Goal: Transaction & Acquisition: Book appointment/travel/reservation

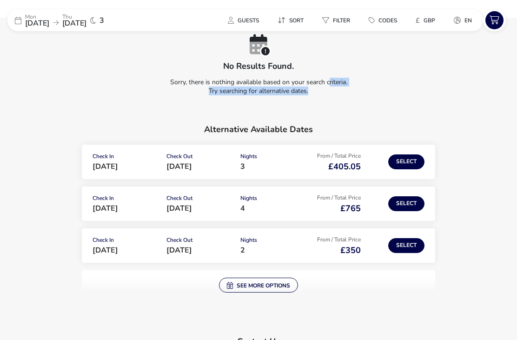
scroll to position [63, 0]
click at [412, 163] on button "Select" at bounding box center [406, 162] width 36 height 15
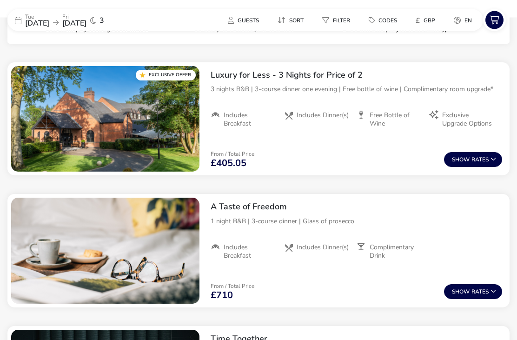
scroll to position [348, 0]
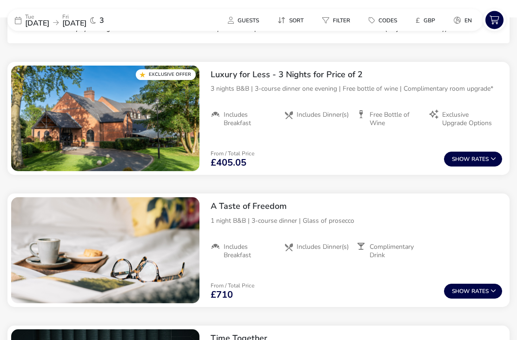
click at [466, 161] on span "Show" at bounding box center [462, 160] width 20 height 6
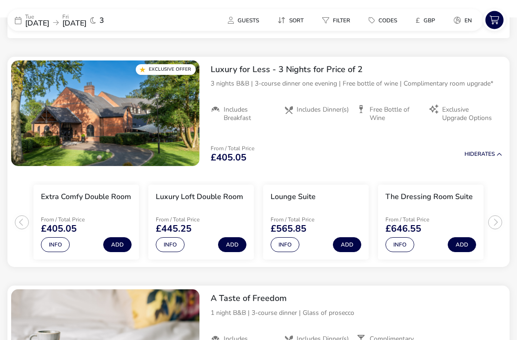
scroll to position [353, 0]
click at [497, 221] on ul "Extra Comfy Double Room From / Total Price £405.05 Info Add Luxury Loft Double …" at bounding box center [258, 218] width 502 height 97
click at [498, 221] on ul "Extra Comfy Double Room From / Total Price £405.05 Info Add Luxury Loft Double …" at bounding box center [258, 218] width 502 height 97
click at [406, 244] on button "Info" at bounding box center [400, 244] width 29 height 15
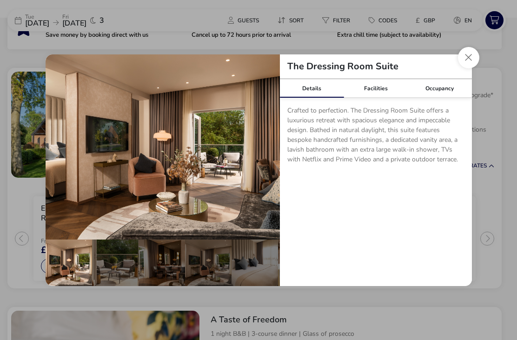
scroll to position [350, 0]
click at [381, 98] on div "Facilities" at bounding box center [376, 88] width 64 height 19
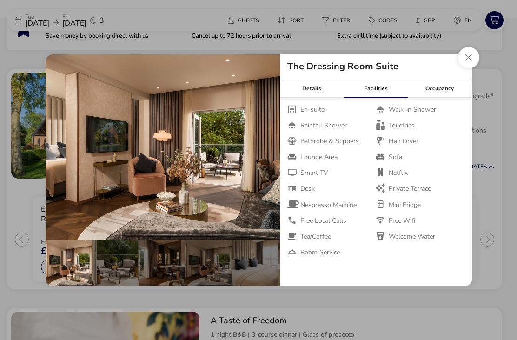
click at [468, 68] on button "Close dialog" at bounding box center [468, 57] width 21 height 21
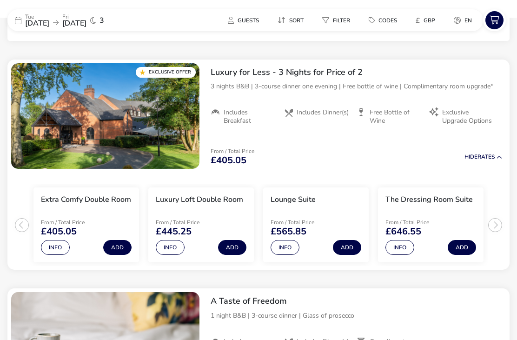
click at [56, 244] on button "Info" at bounding box center [55, 247] width 29 height 15
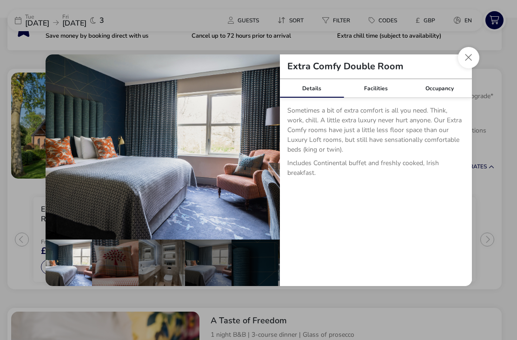
click at [471, 68] on button "Close dialog" at bounding box center [468, 57] width 21 height 21
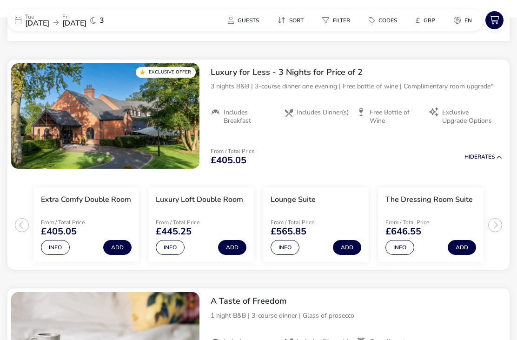
click at [172, 251] on button "Info" at bounding box center [170, 247] width 29 height 15
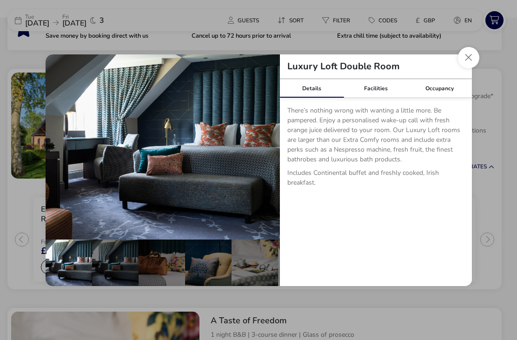
click at [471, 68] on button "Close dialog" at bounding box center [468, 57] width 21 height 21
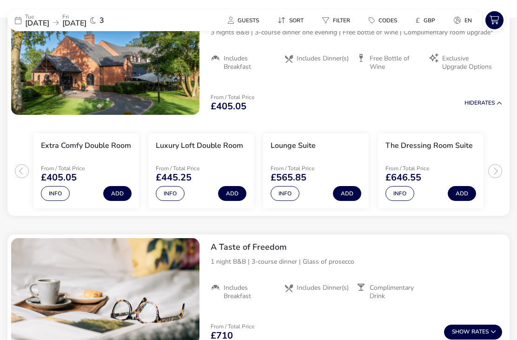
scroll to position [404, 0]
click at [291, 190] on button "Info" at bounding box center [285, 194] width 29 height 15
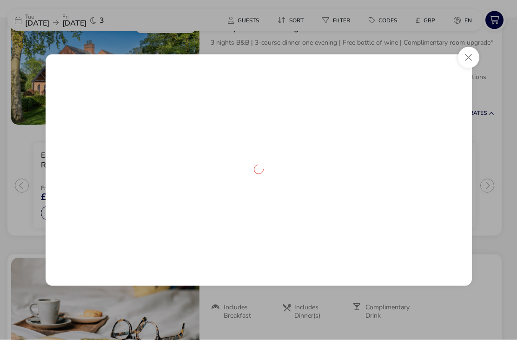
scroll to position [404, 0]
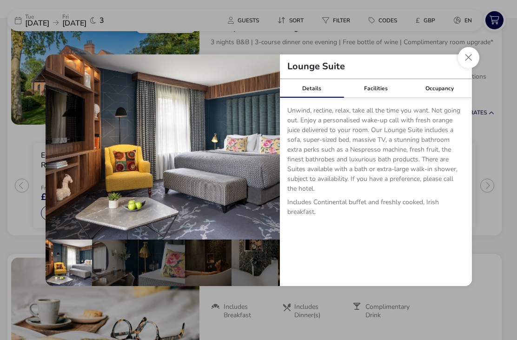
click at [469, 55] on button "Close dialog" at bounding box center [468, 57] width 21 height 21
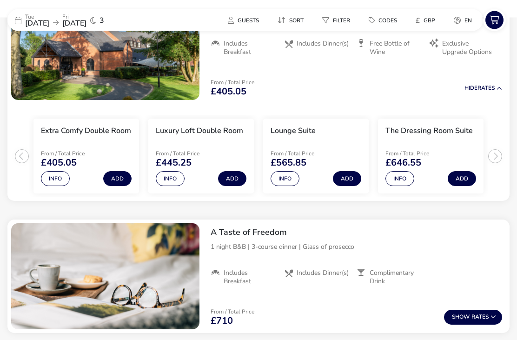
scroll to position [420, 0]
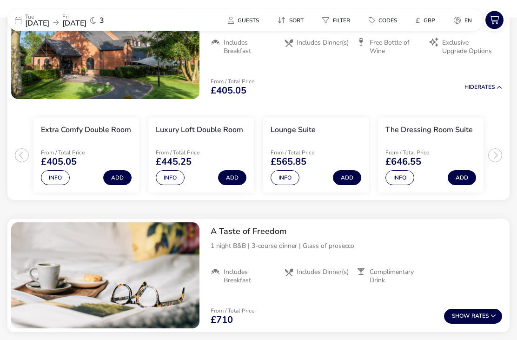
click at [407, 177] on button "Info" at bounding box center [400, 178] width 29 height 15
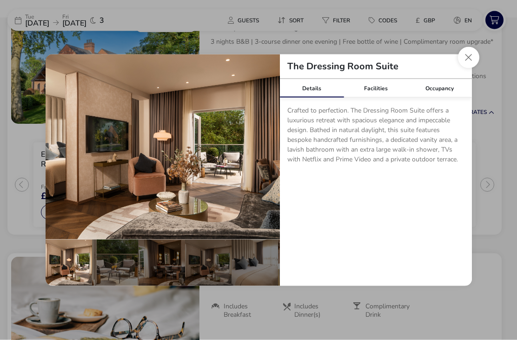
scroll to position [405, 0]
click at [447, 98] on div "Occupancy" at bounding box center [440, 88] width 64 height 19
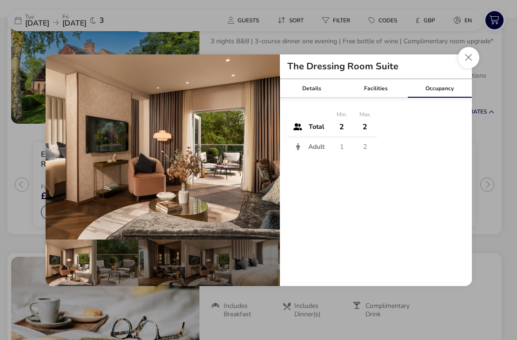
click at [468, 68] on button "Close dialog" at bounding box center [468, 57] width 21 height 21
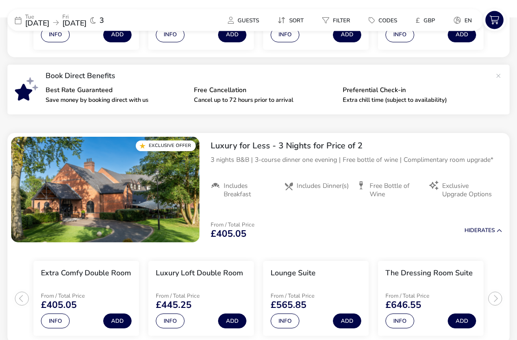
scroll to position [277, 0]
click at [44, 20] on span "[DATE]" at bounding box center [37, 23] width 24 height 10
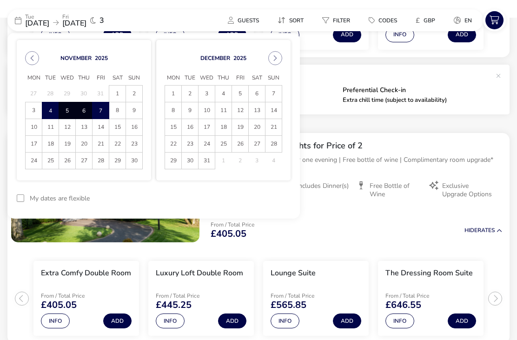
click at [49, 128] on span "11" at bounding box center [50, 127] width 16 height 16
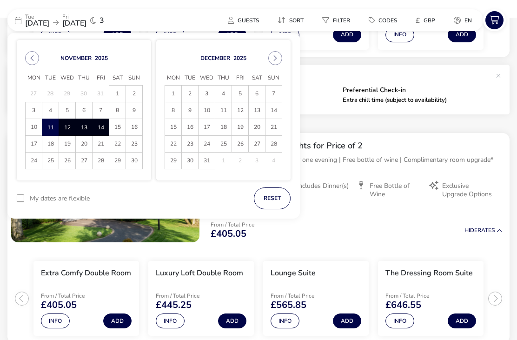
click at [94, 126] on span "14" at bounding box center [100, 128] width 15 height 16
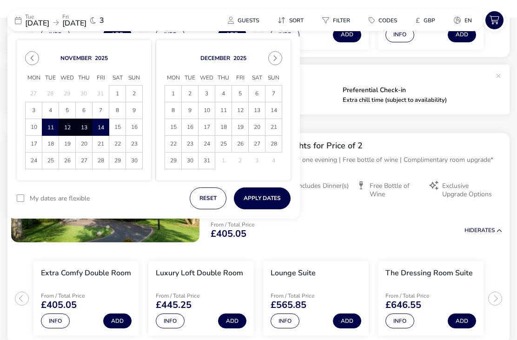
click at [273, 195] on button "Apply Dates" at bounding box center [262, 198] width 57 height 22
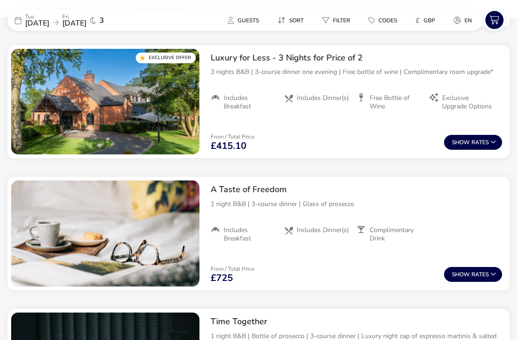
scroll to position [365, 0]
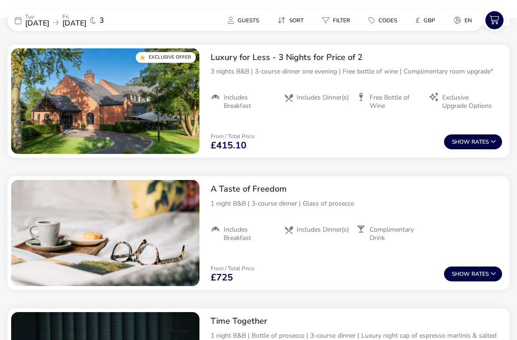
click at [475, 146] on button "Show Rates" at bounding box center [473, 141] width 58 height 15
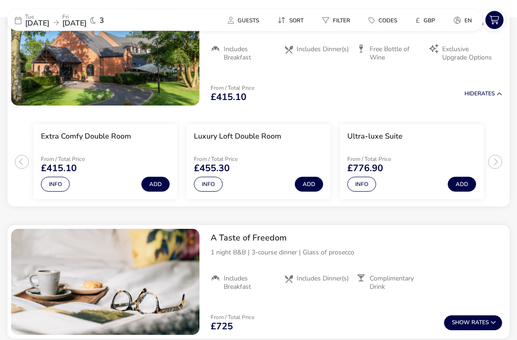
scroll to position [417, 0]
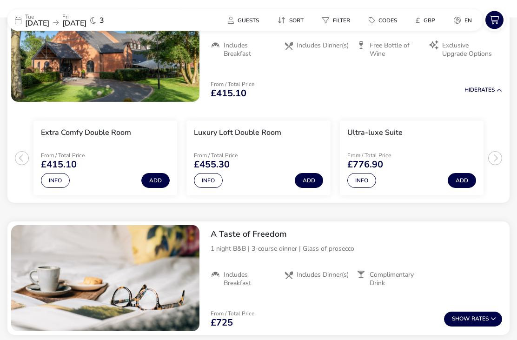
click at [370, 182] on button "Info" at bounding box center [362, 181] width 29 height 15
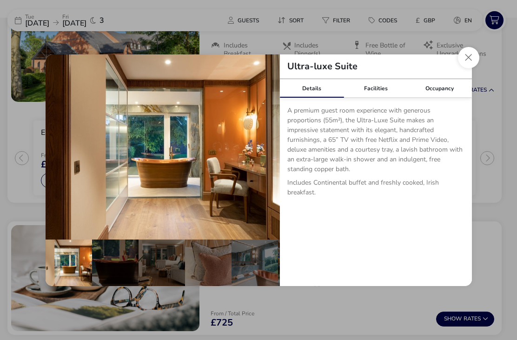
click at [470, 68] on button "Close dialog" at bounding box center [468, 57] width 21 height 21
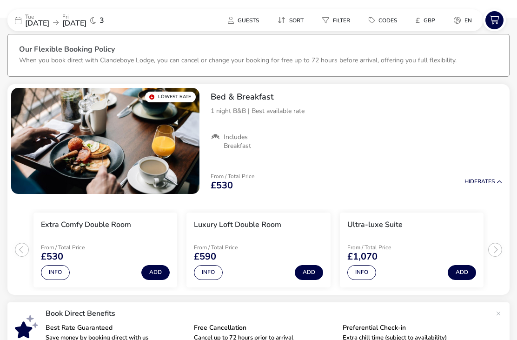
scroll to position [39, 0]
click at [49, 20] on span "[DATE]" at bounding box center [37, 23] width 24 height 10
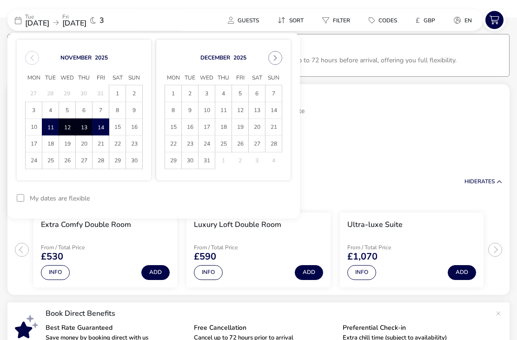
scroll to position [39, 0]
click at [51, 145] on span "18" at bounding box center [50, 144] width 16 height 16
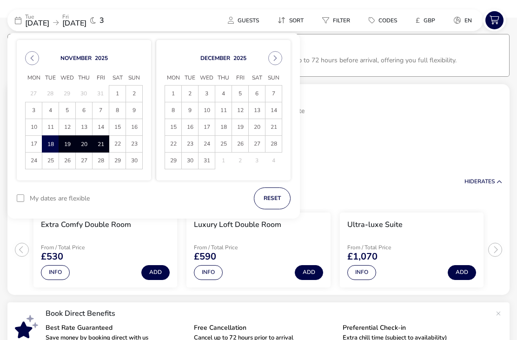
click at [104, 143] on span "21" at bounding box center [100, 144] width 15 height 16
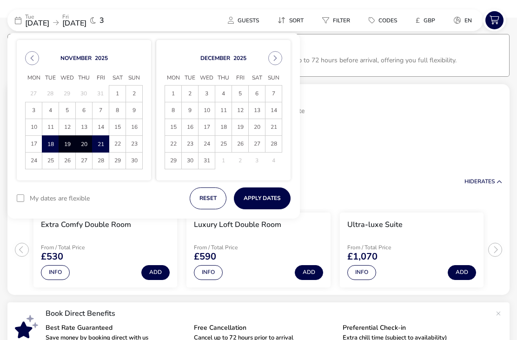
click at [276, 194] on button "Apply Dates" at bounding box center [262, 198] width 57 height 22
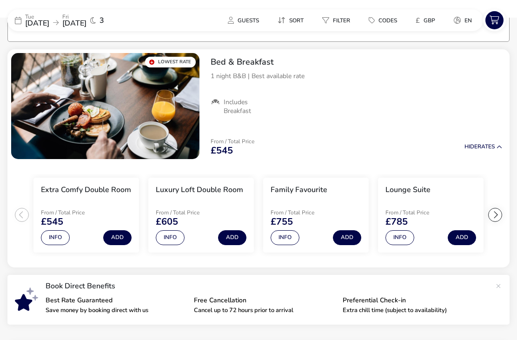
scroll to position [74, 0]
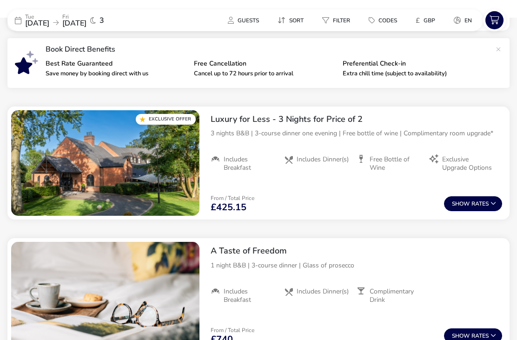
click at [483, 205] on button "Show Rates" at bounding box center [473, 203] width 58 height 15
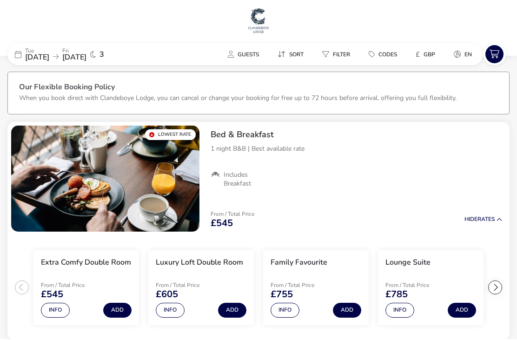
scroll to position [0, 0]
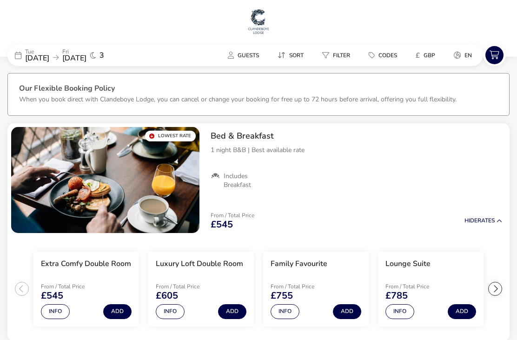
click at [49, 59] on span "[DATE]" at bounding box center [37, 58] width 24 height 10
click at [47, 58] on span "[DATE]" at bounding box center [37, 58] width 24 height 10
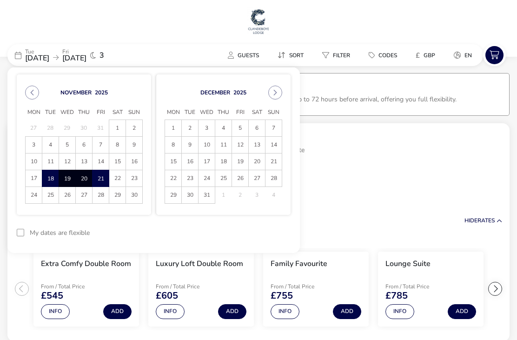
click at [47, 142] on span "4" at bounding box center [50, 145] width 16 height 16
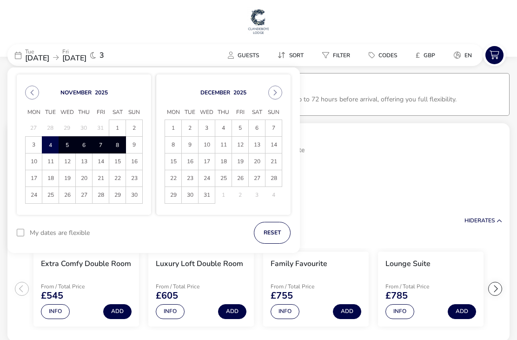
click at [117, 142] on span "8" at bounding box center [117, 145] width 15 height 16
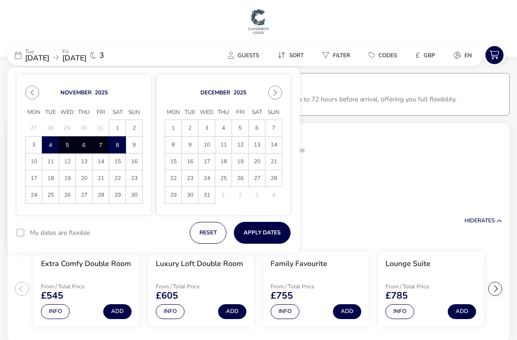
click at [269, 228] on button "Apply Dates" at bounding box center [262, 233] width 57 height 22
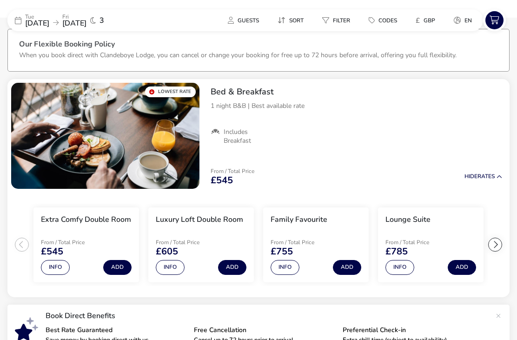
scroll to position [20, 0]
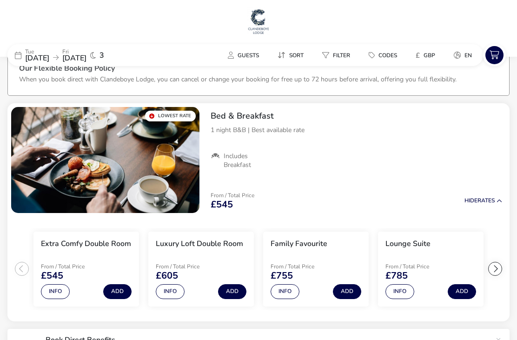
click at [41, 57] on span "[DATE]" at bounding box center [37, 58] width 24 height 10
click at [40, 53] on span "[DATE]" at bounding box center [37, 58] width 24 height 10
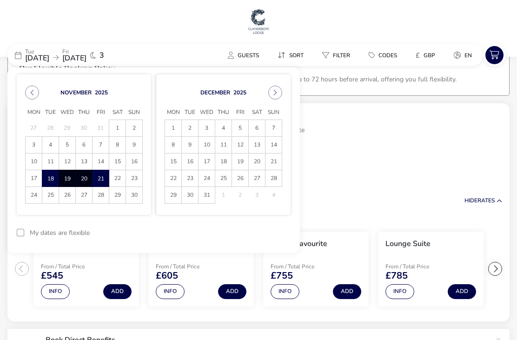
click at [47, 194] on span "25" at bounding box center [50, 195] width 16 height 16
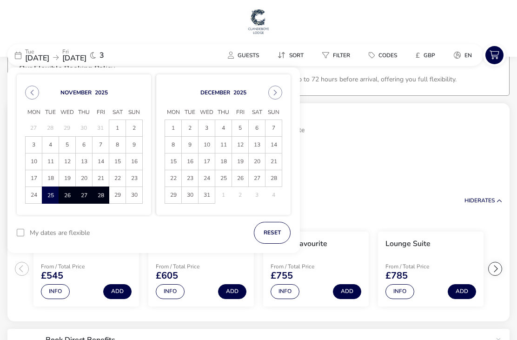
click at [104, 196] on span "28" at bounding box center [100, 195] width 15 height 16
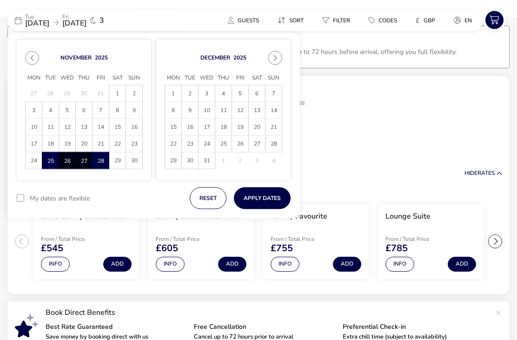
scroll to position [47, 0]
click at [260, 193] on button "Apply Dates" at bounding box center [262, 198] width 57 height 22
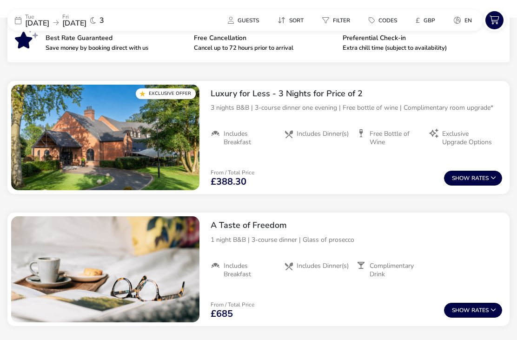
click at [473, 184] on button "Show Rates" at bounding box center [473, 178] width 58 height 15
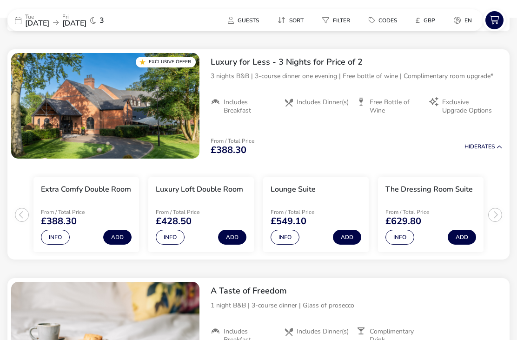
scroll to position [362, 0]
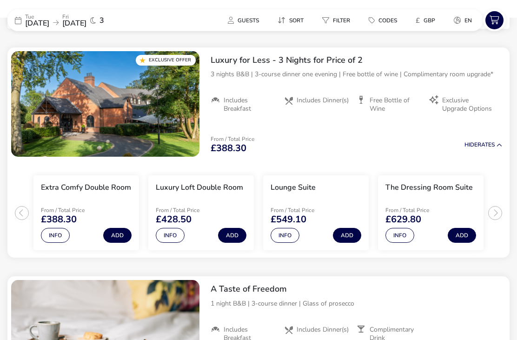
click at [408, 236] on button "Info" at bounding box center [400, 235] width 29 height 15
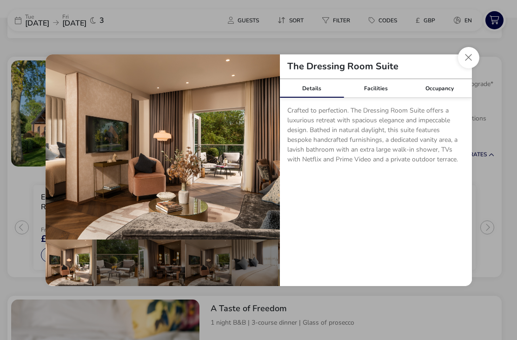
click at [467, 68] on button "Close dialog" at bounding box center [468, 57] width 21 height 21
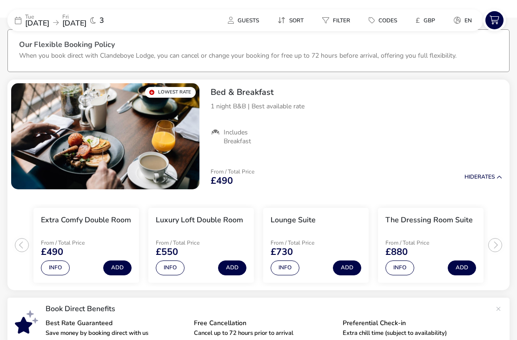
scroll to position [43, 0]
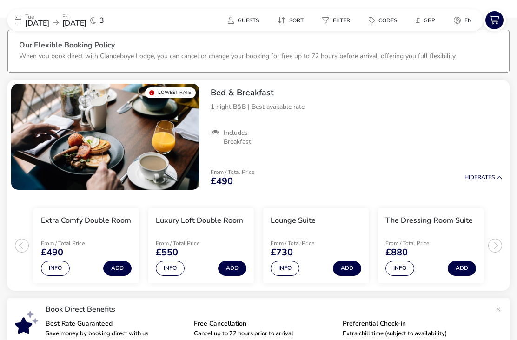
click at [87, 24] on span "[DATE]" at bounding box center [74, 23] width 24 height 10
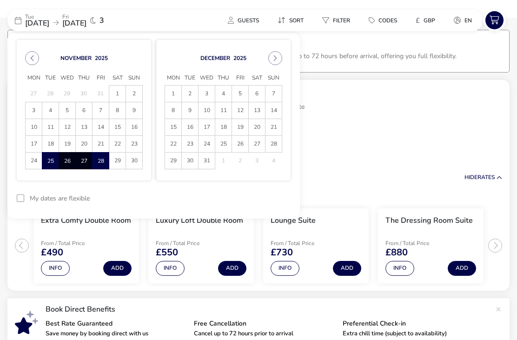
click at [115, 159] on span "29" at bounding box center [117, 161] width 16 height 16
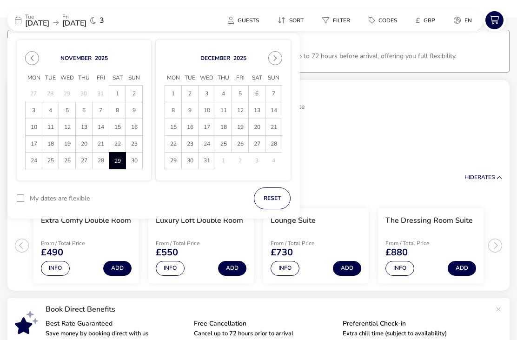
click at [47, 163] on span "25" at bounding box center [50, 161] width 16 height 16
click at [31, 158] on span "24" at bounding box center [34, 161] width 16 height 16
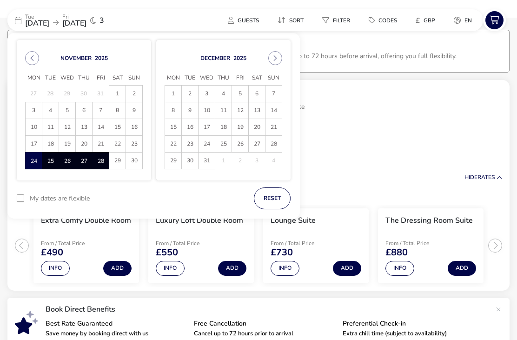
click at [97, 161] on span "28" at bounding box center [100, 161] width 15 height 16
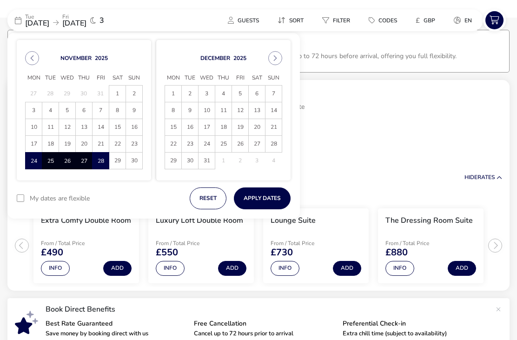
click at [271, 197] on button "Apply Dates" at bounding box center [262, 198] width 57 height 22
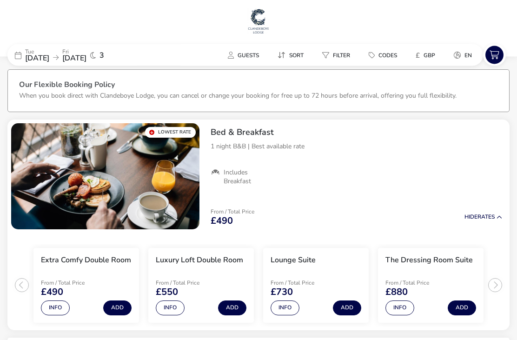
scroll to position [4, 0]
click at [87, 61] on span "[DATE]" at bounding box center [74, 58] width 24 height 10
click at [49, 58] on span "[DATE]" at bounding box center [37, 58] width 24 height 10
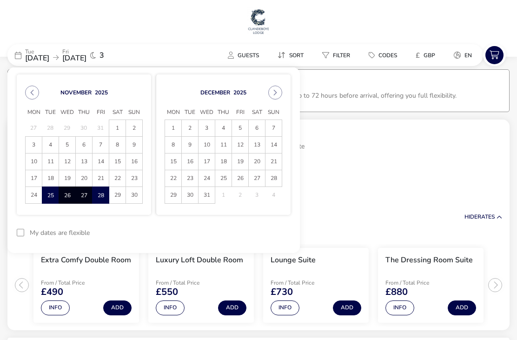
click at [115, 194] on span "29" at bounding box center [117, 195] width 16 height 16
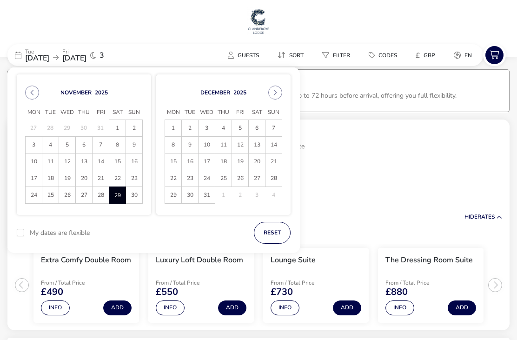
click at [46, 191] on span "25" at bounding box center [50, 195] width 16 height 16
click at [114, 194] on span "29" at bounding box center [117, 195] width 15 height 16
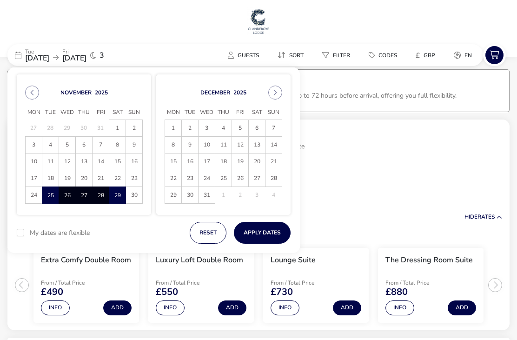
click at [273, 230] on button "Apply Dates" at bounding box center [262, 233] width 57 height 22
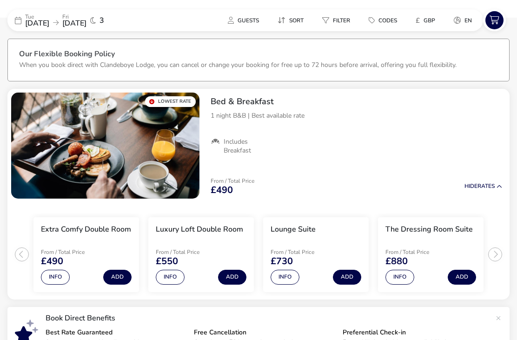
scroll to position [32, 0]
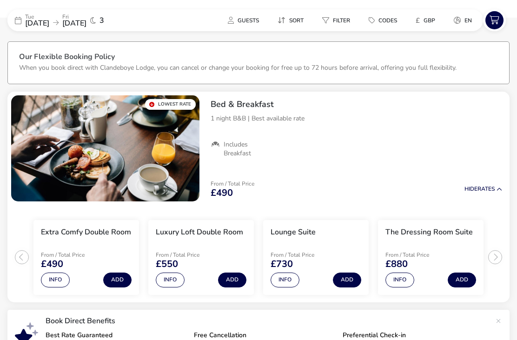
click at [33, 20] on span "[DATE]" at bounding box center [37, 23] width 24 height 10
click at [36, 23] on span "[DATE]" at bounding box center [37, 23] width 24 height 10
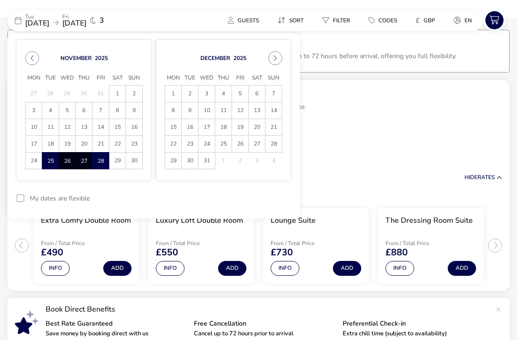
scroll to position [41, 0]
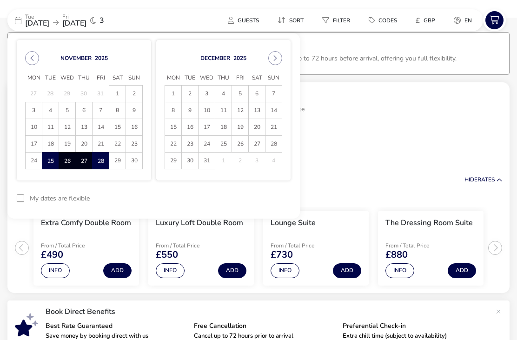
click at [182, 94] on span "2" at bounding box center [190, 94] width 16 height 16
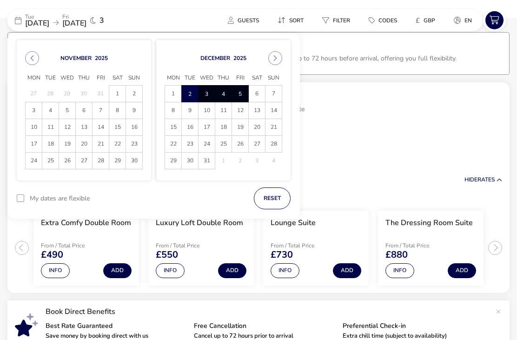
click at [242, 94] on span "5" at bounding box center [240, 94] width 15 height 16
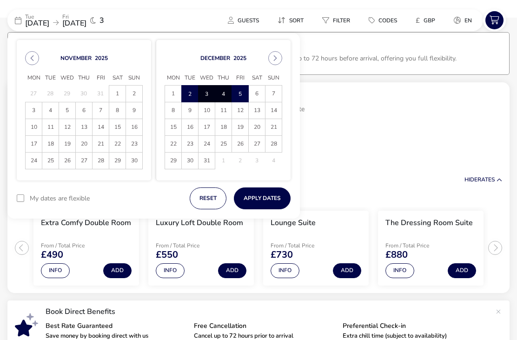
click at [270, 198] on button "Apply Dates" at bounding box center [262, 198] width 57 height 22
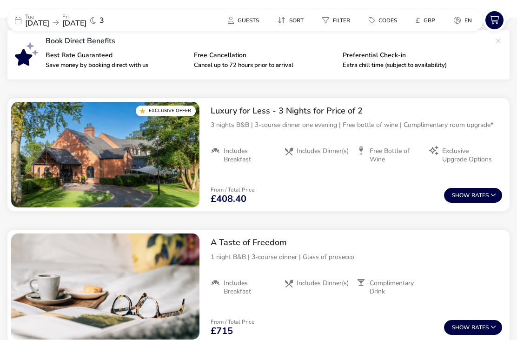
click at [462, 201] on button "Show Rates" at bounding box center [473, 195] width 58 height 15
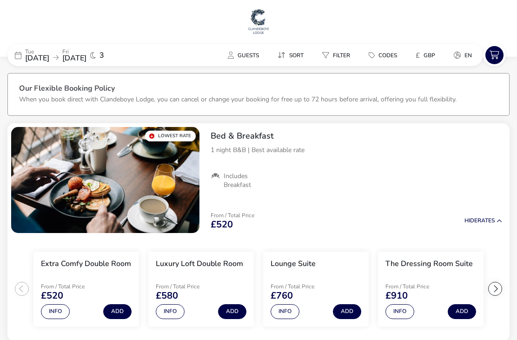
click at [241, 60] on button "Guests" at bounding box center [244, 54] width 46 height 13
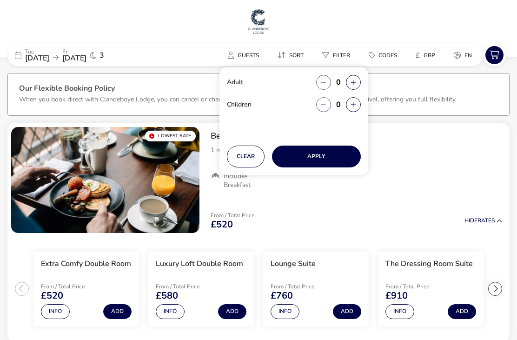
click at [351, 82] on icon "button" at bounding box center [353, 83] width 5 height 6
click at [351, 86] on button "button" at bounding box center [353, 82] width 15 height 15
type input "2"
click at [319, 153] on button "Apply" at bounding box center [316, 157] width 89 height 22
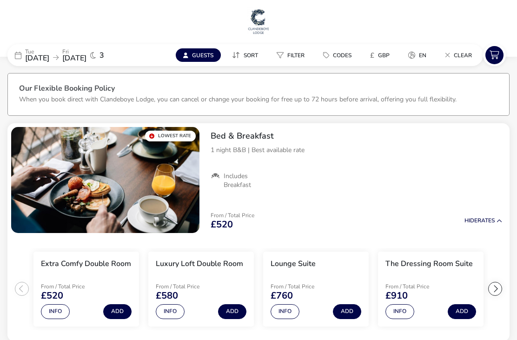
click at [20, 56] on icon at bounding box center [18, 55] width 7 height 7
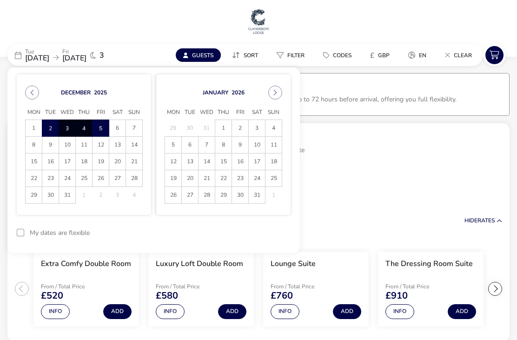
click at [31, 93] on icon "Previous Month" at bounding box center [32, 93] width 3 height 6
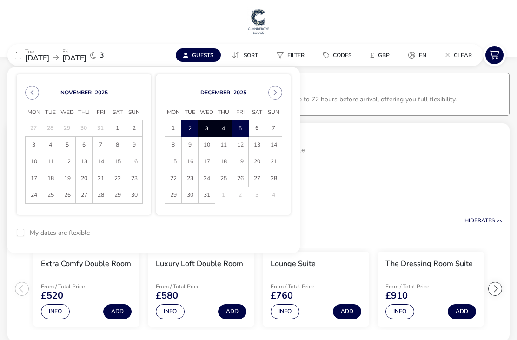
click at [50, 142] on span "4" at bounding box center [50, 145] width 16 height 16
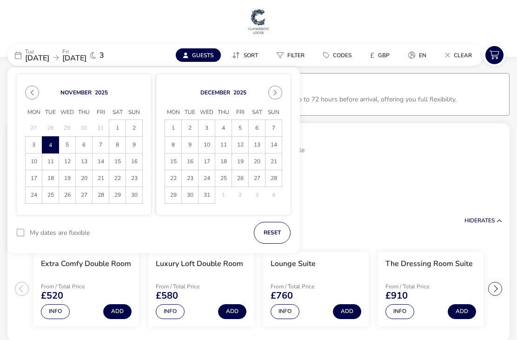
click at [101, 145] on span "7" at bounding box center [101, 145] width 16 height 16
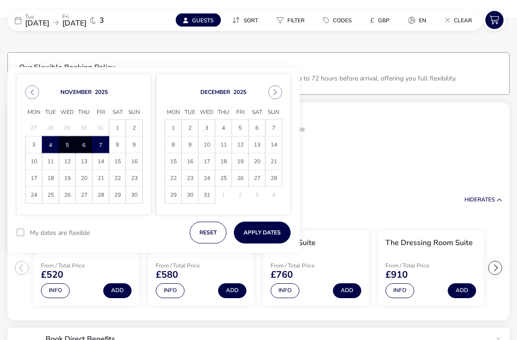
scroll to position [26, 0]
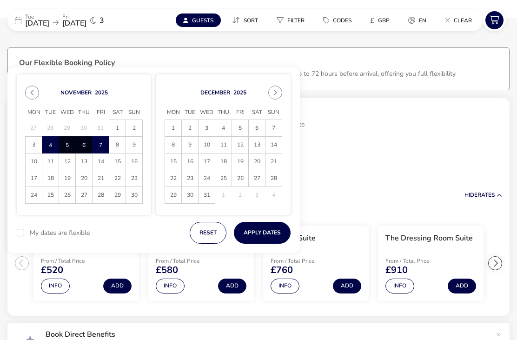
click at [274, 231] on button "Apply Dates" at bounding box center [262, 233] width 57 height 22
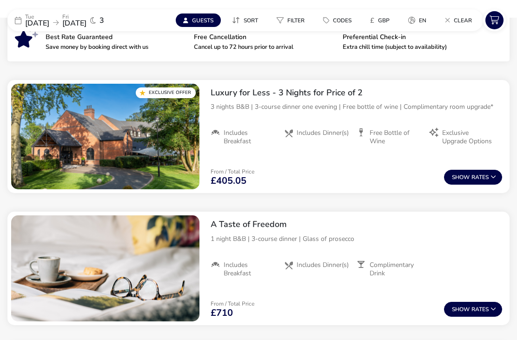
click at [469, 183] on button "Show Rates" at bounding box center [473, 177] width 58 height 15
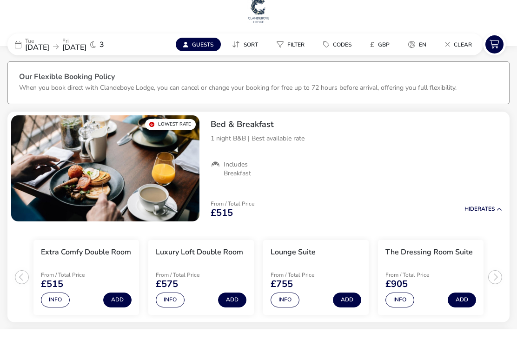
scroll to position [16, 0]
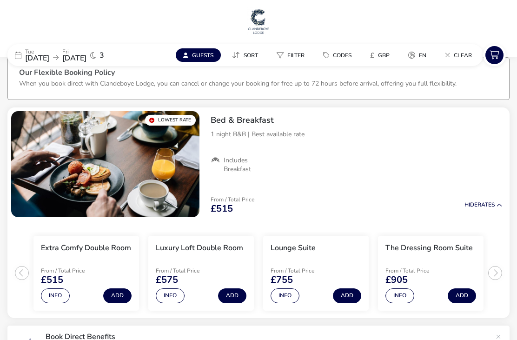
click at [44, 54] on span "[DATE]" at bounding box center [37, 58] width 24 height 10
click at [42, 61] on span "[DATE]" at bounding box center [37, 58] width 24 height 10
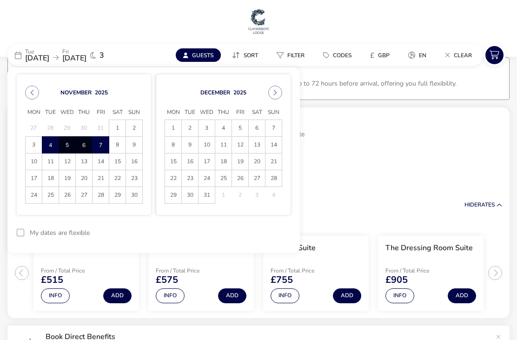
click at [47, 160] on span "11" at bounding box center [50, 162] width 16 height 16
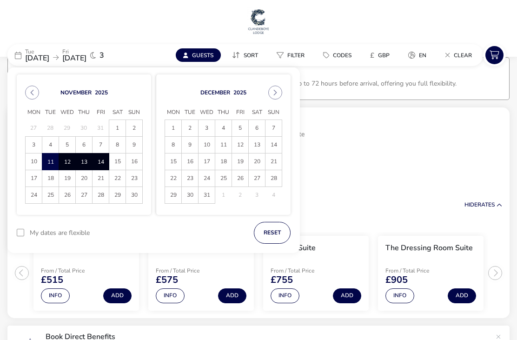
click at [101, 160] on span "14" at bounding box center [100, 162] width 15 height 16
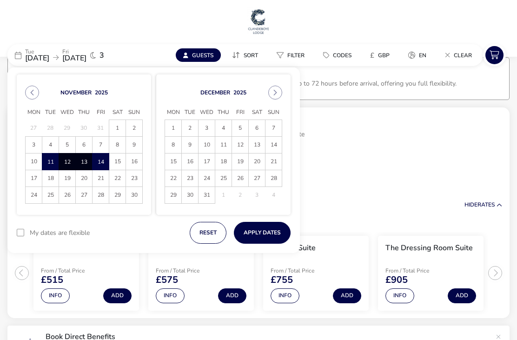
click at [267, 228] on button "Apply Dates" at bounding box center [262, 233] width 57 height 22
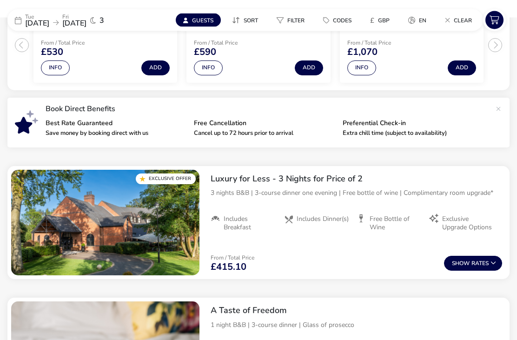
scroll to position [244, 0]
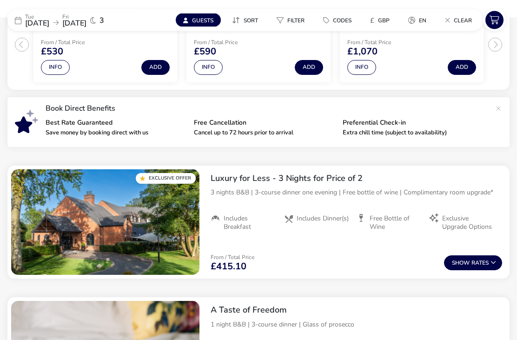
click at [476, 265] on button "Show Rates" at bounding box center [473, 263] width 58 height 15
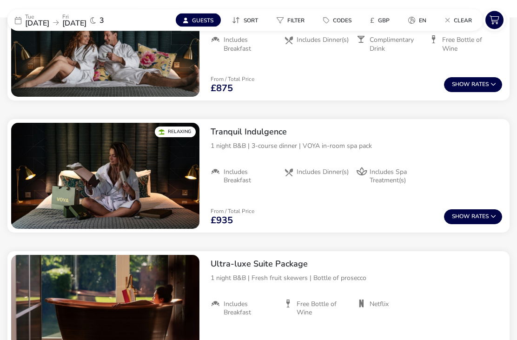
scroll to position [769, 0]
